Goal: Information Seeking & Learning: Check status

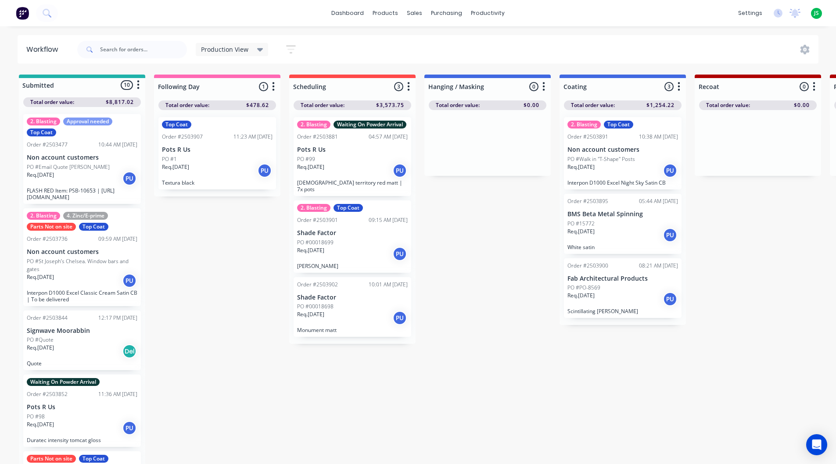
scroll to position [11, 0]
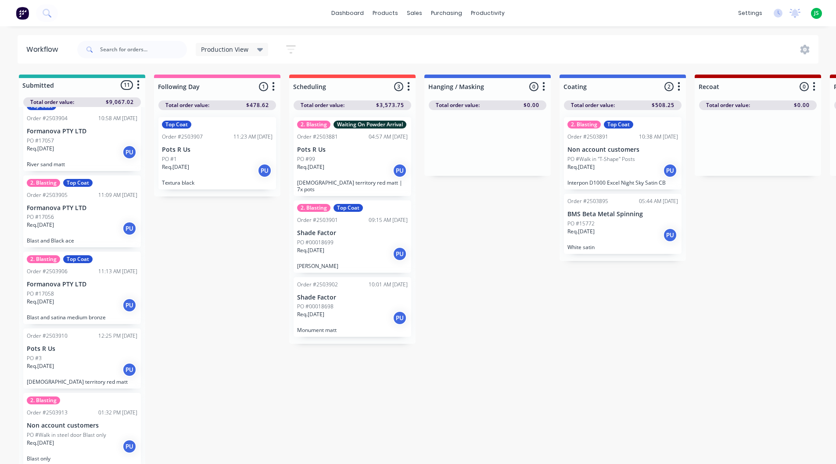
scroll to position [0, 0]
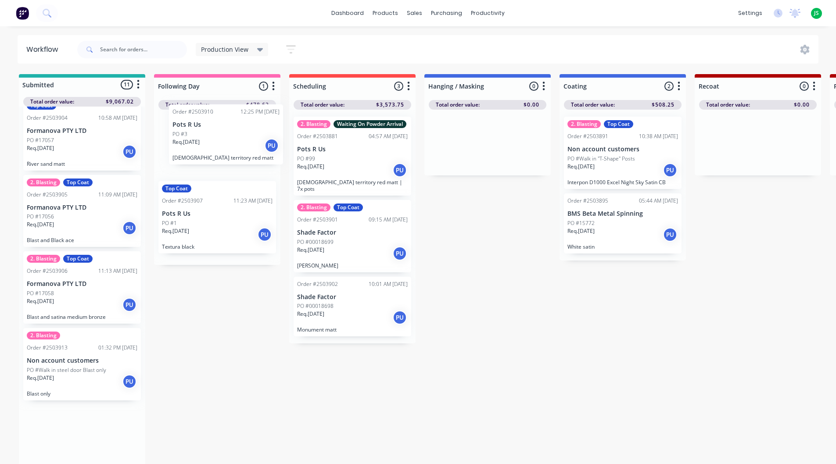
drag, startPoint x: 84, startPoint y: 369, endPoint x: 232, endPoint y: 138, distance: 273.7
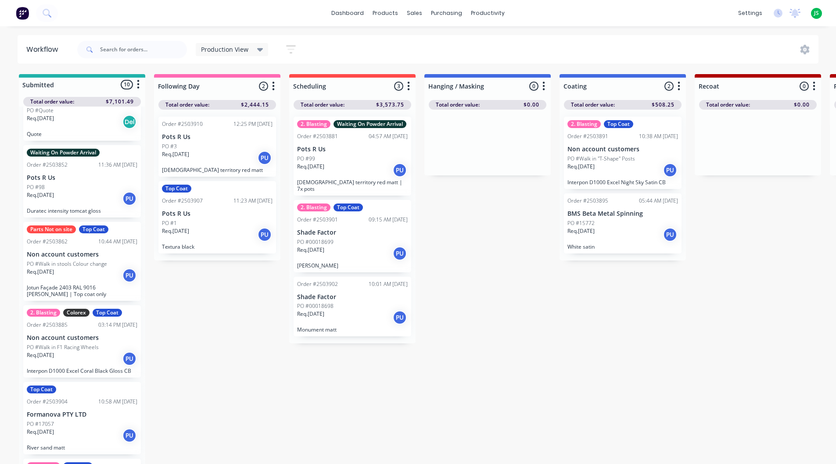
scroll to position [0, 0]
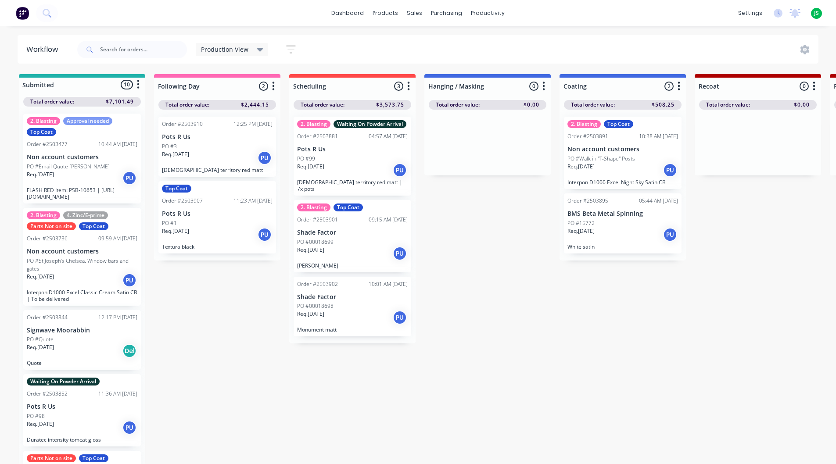
click at [354, 161] on div "PO #99" at bounding box center [352, 159] width 111 height 8
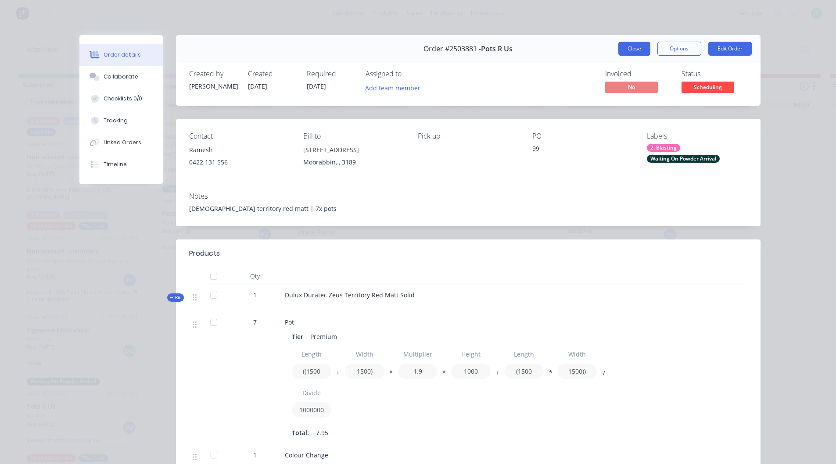
click at [634, 50] on button "Close" at bounding box center [634, 49] width 32 height 14
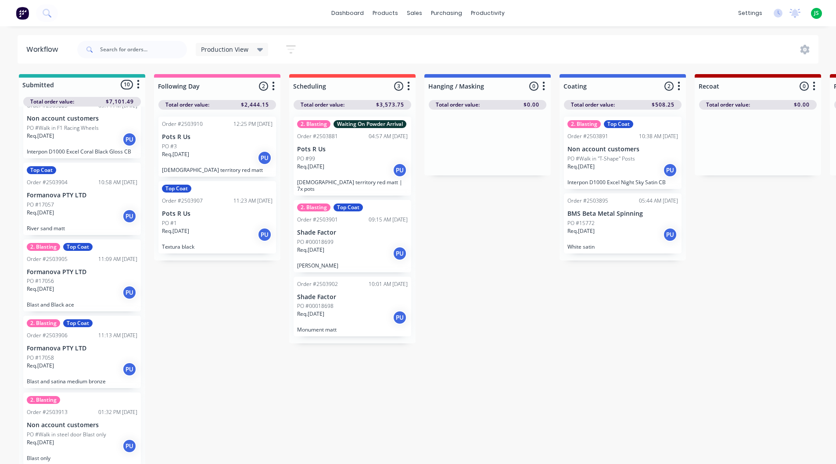
scroll to position [11, 0]
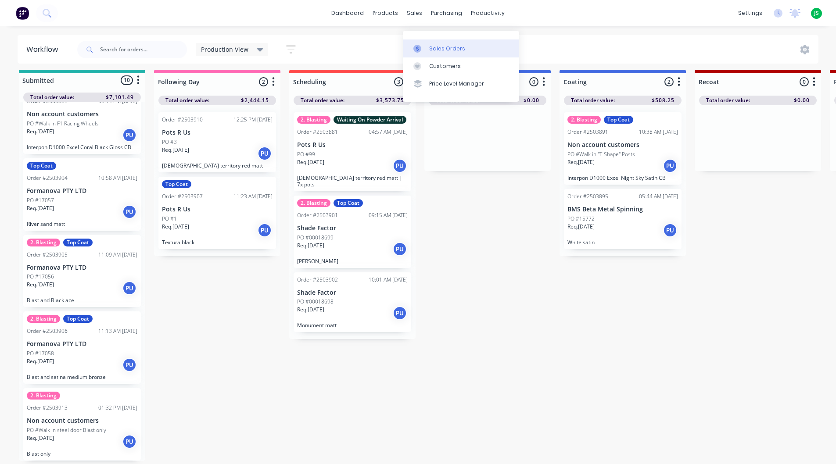
click at [428, 46] on link "Sales Orders" at bounding box center [461, 48] width 116 height 18
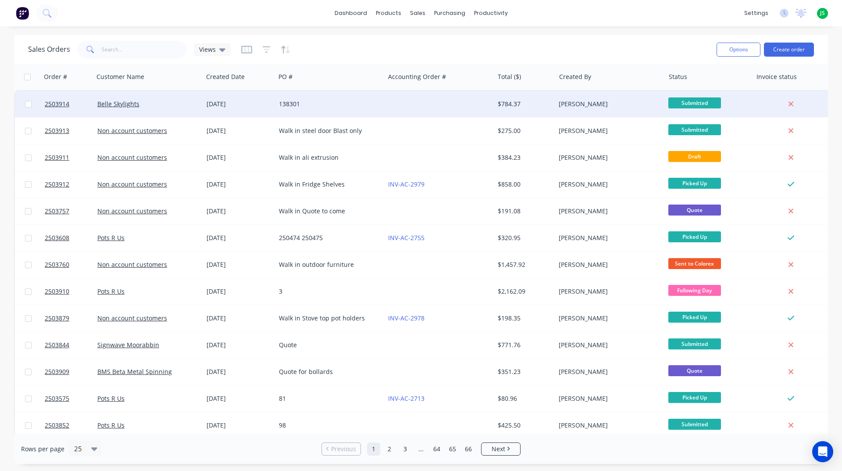
click at [356, 102] on div "138301" at bounding box center [327, 104] width 97 height 9
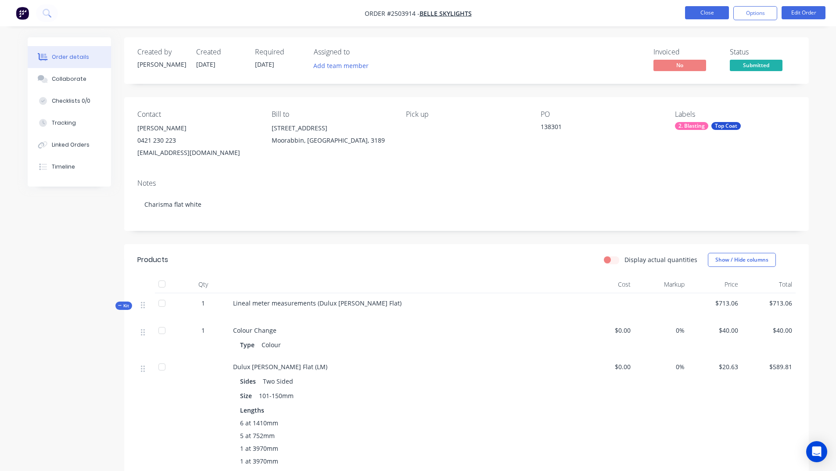
click at [700, 13] on button "Close" at bounding box center [707, 12] width 44 height 13
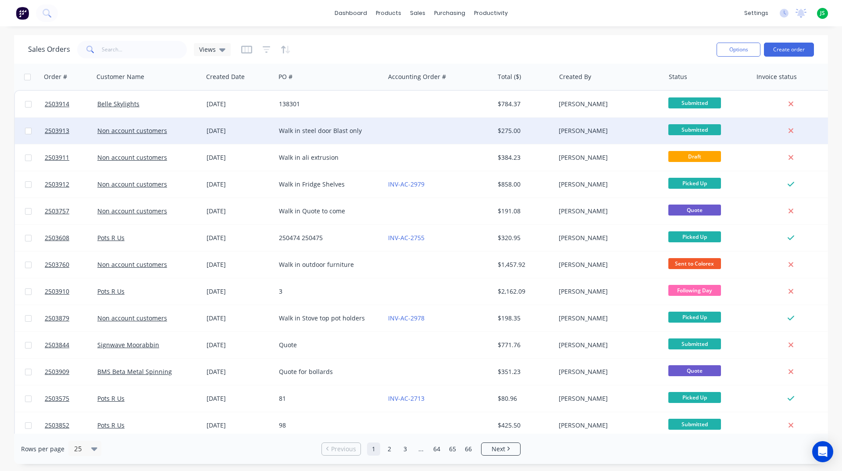
click at [386, 126] on div at bounding box center [439, 131] width 109 height 26
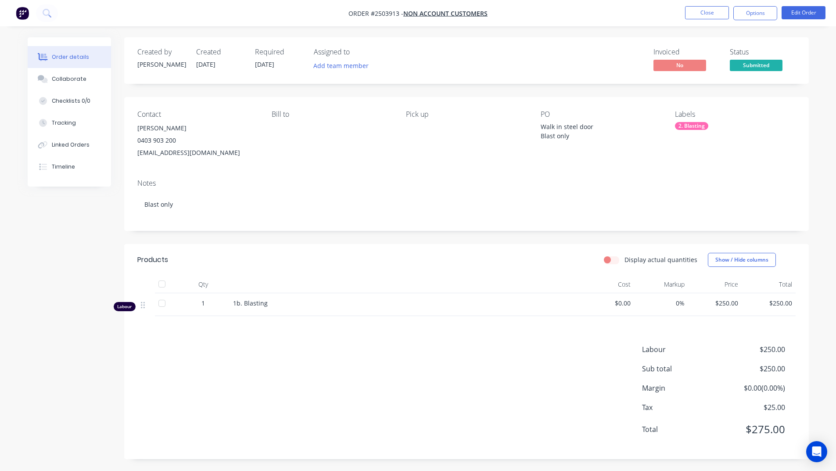
click at [683, 14] on ul "Close Options Edit Order" at bounding box center [754, 13] width 161 height 14
click at [696, 14] on button "Close" at bounding box center [707, 12] width 44 height 13
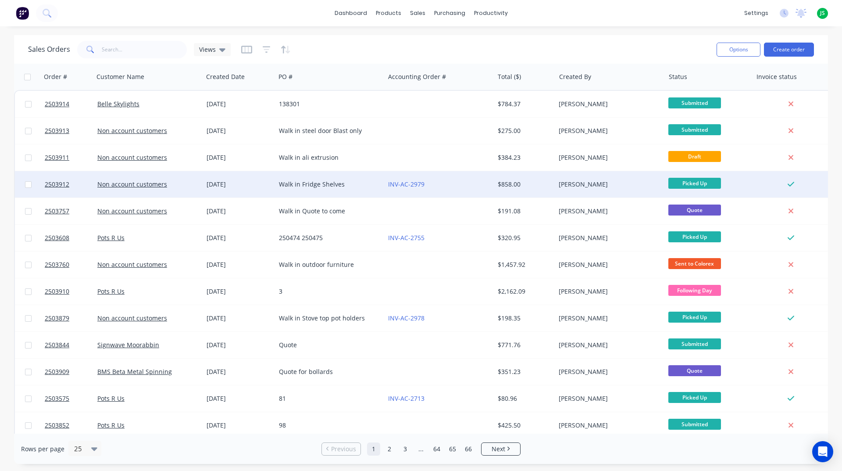
click at [460, 179] on div "INV-AC-2979" at bounding box center [439, 184] width 109 height 26
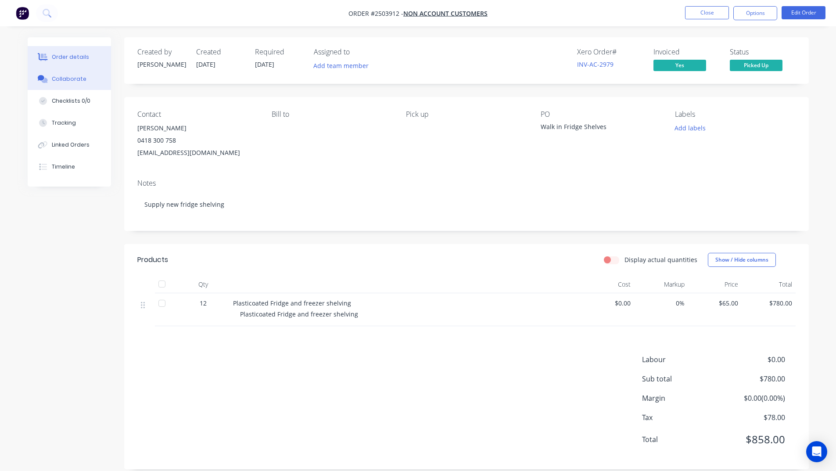
click at [88, 84] on button "Collaborate" at bounding box center [69, 79] width 83 height 22
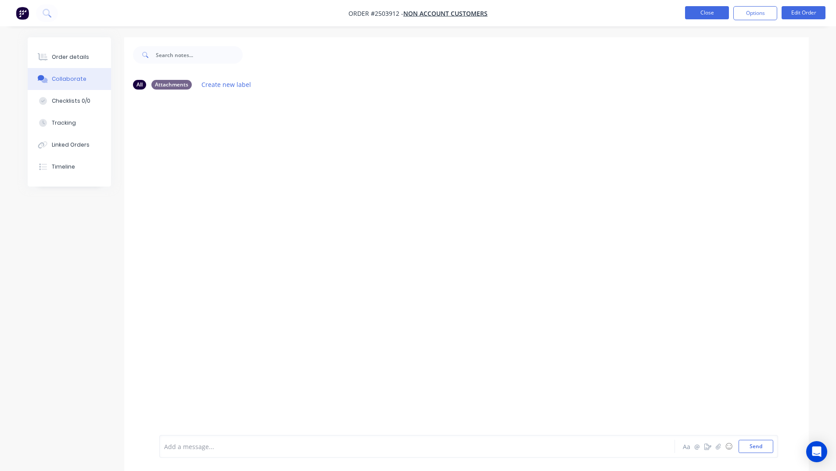
click at [705, 17] on button "Close" at bounding box center [707, 12] width 44 height 13
